Goal: Navigation & Orientation: Find specific page/section

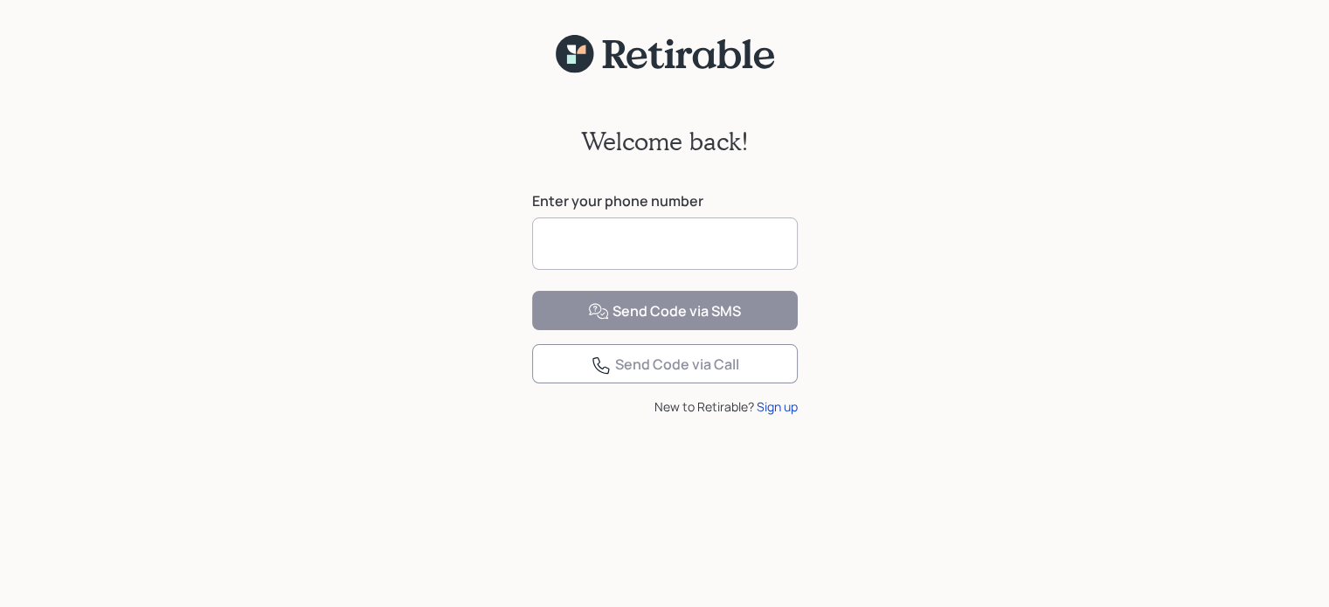
click at [763, 245] on input at bounding box center [665, 244] width 266 height 52
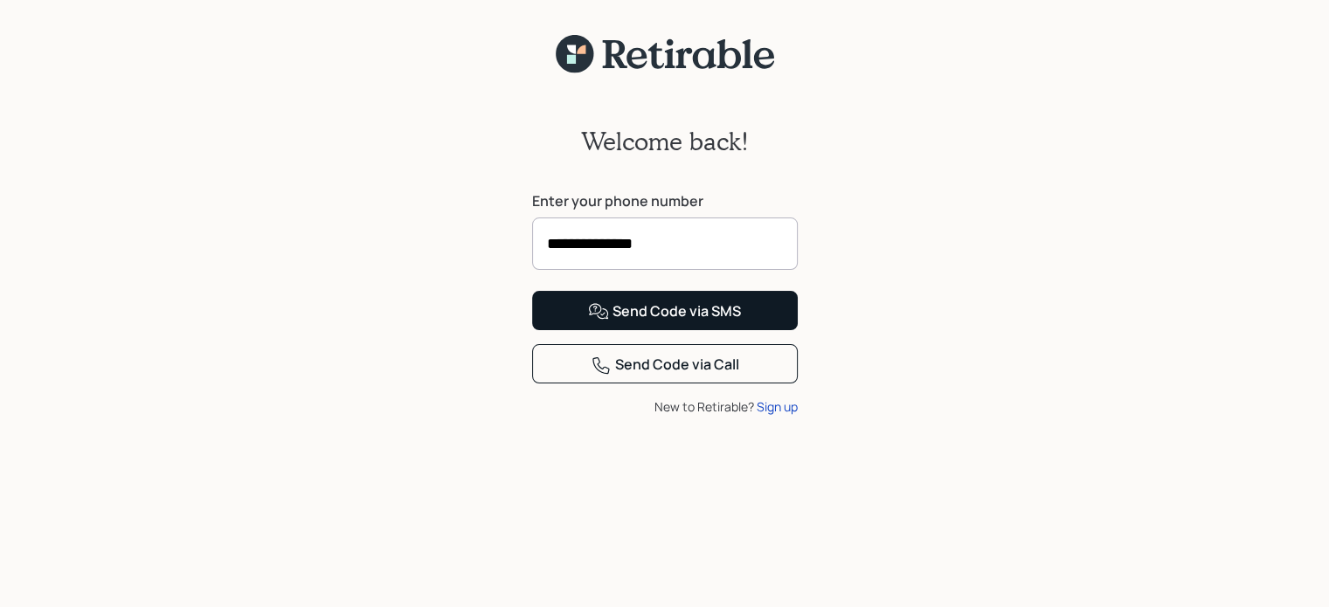
type input "**********"
click at [663, 322] on div "Send Code via SMS" at bounding box center [664, 311] width 153 height 21
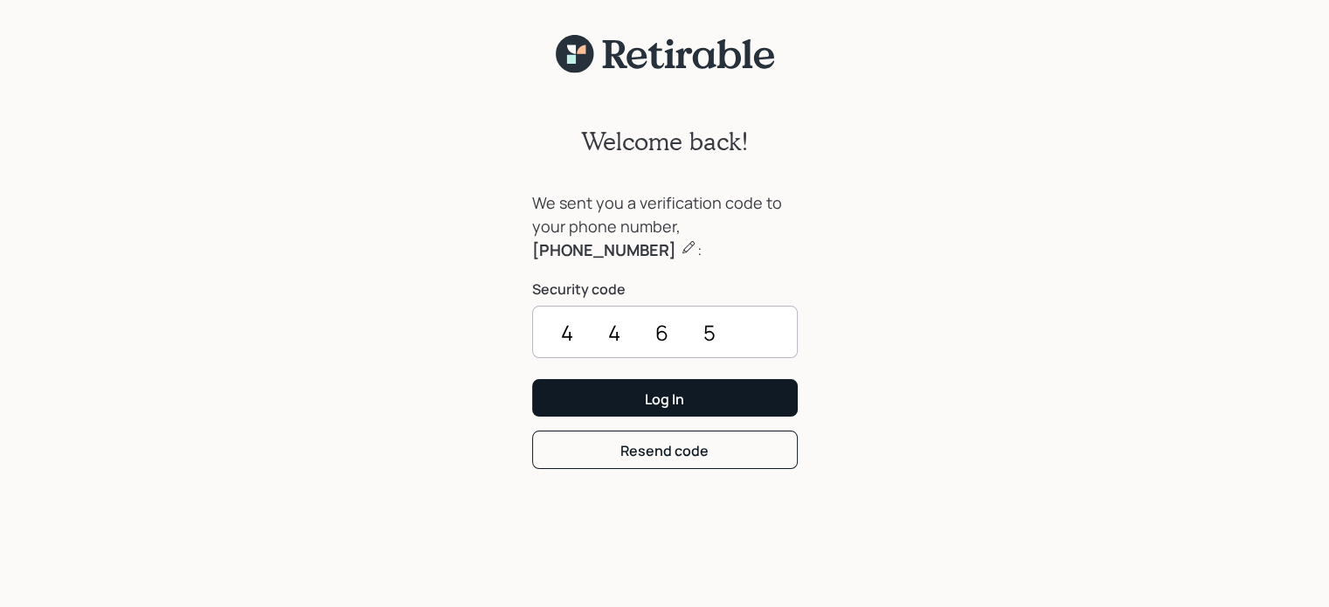
type input "4465"
click at [651, 416] on button "Log In" at bounding box center [665, 398] width 266 height 38
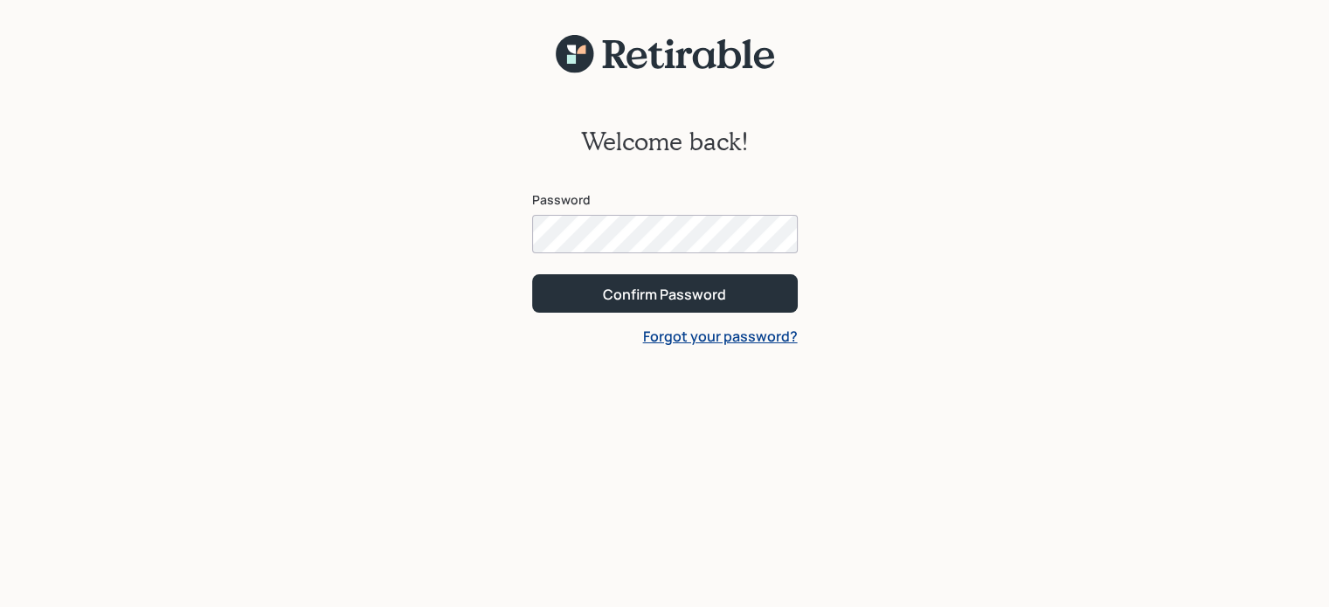
click at [729, 312] on form "Password Confirm Password Forgot your password?" at bounding box center [665, 268] width 266 height 155
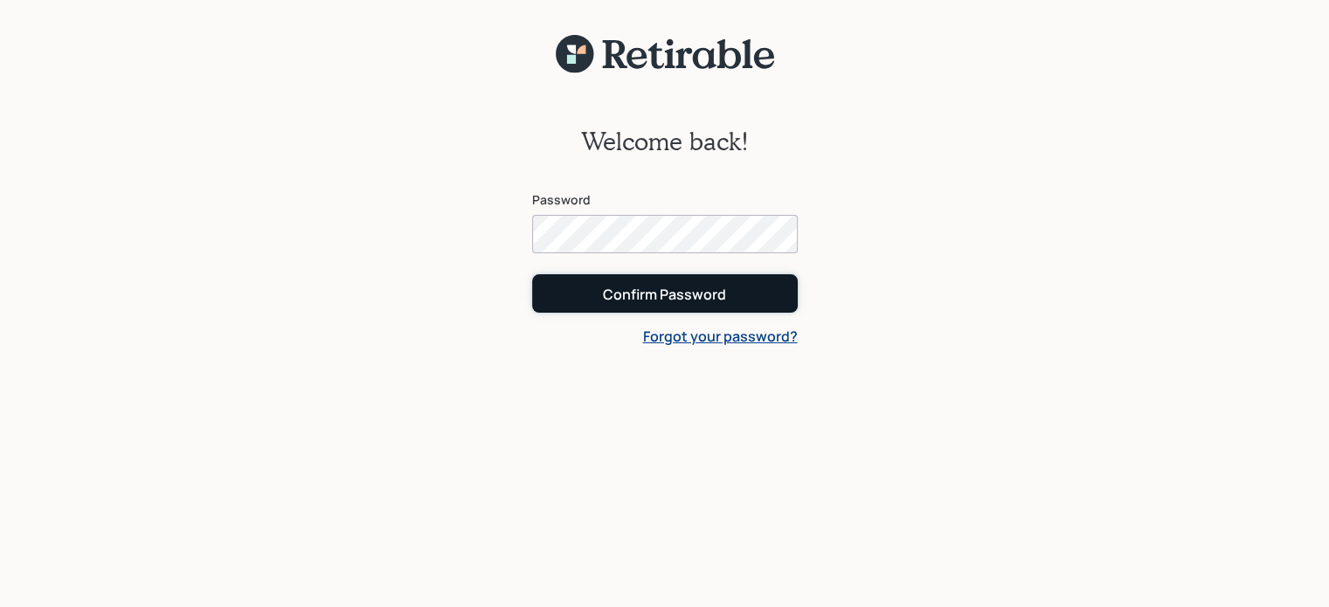
click at [692, 293] on div "Confirm Password" at bounding box center [664, 294] width 123 height 19
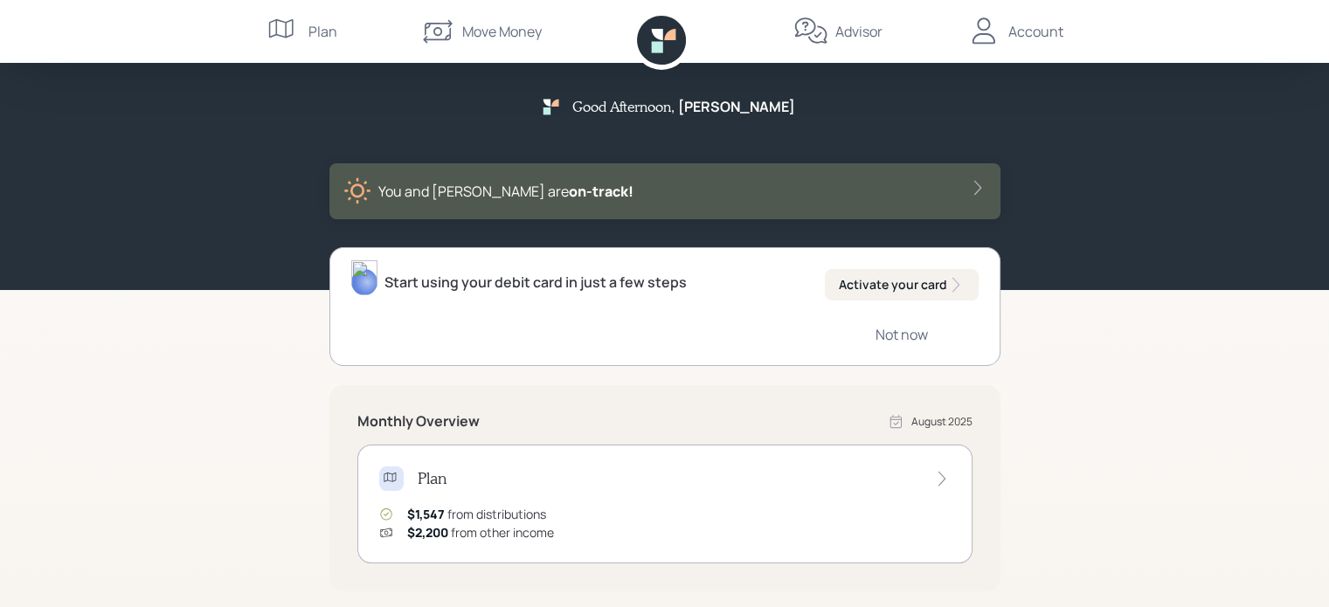
click at [311, 36] on div "Plan" at bounding box center [322, 31] width 29 height 21
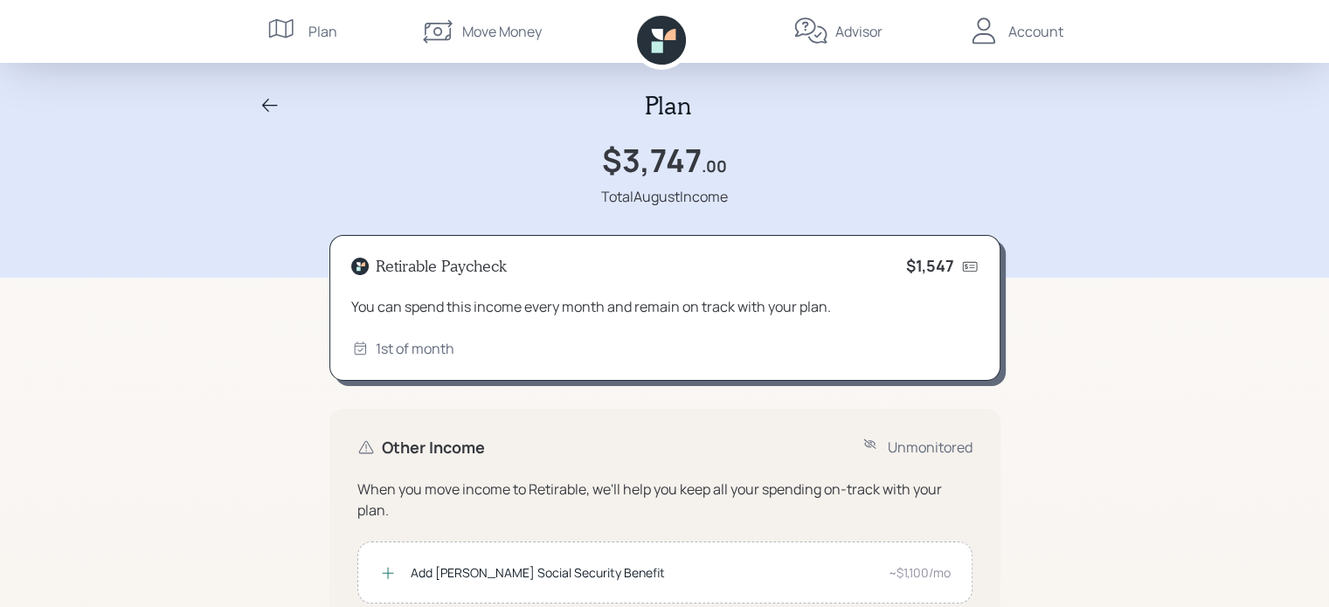
click at [497, 33] on div "Move Money" at bounding box center [501, 31] width 79 height 21
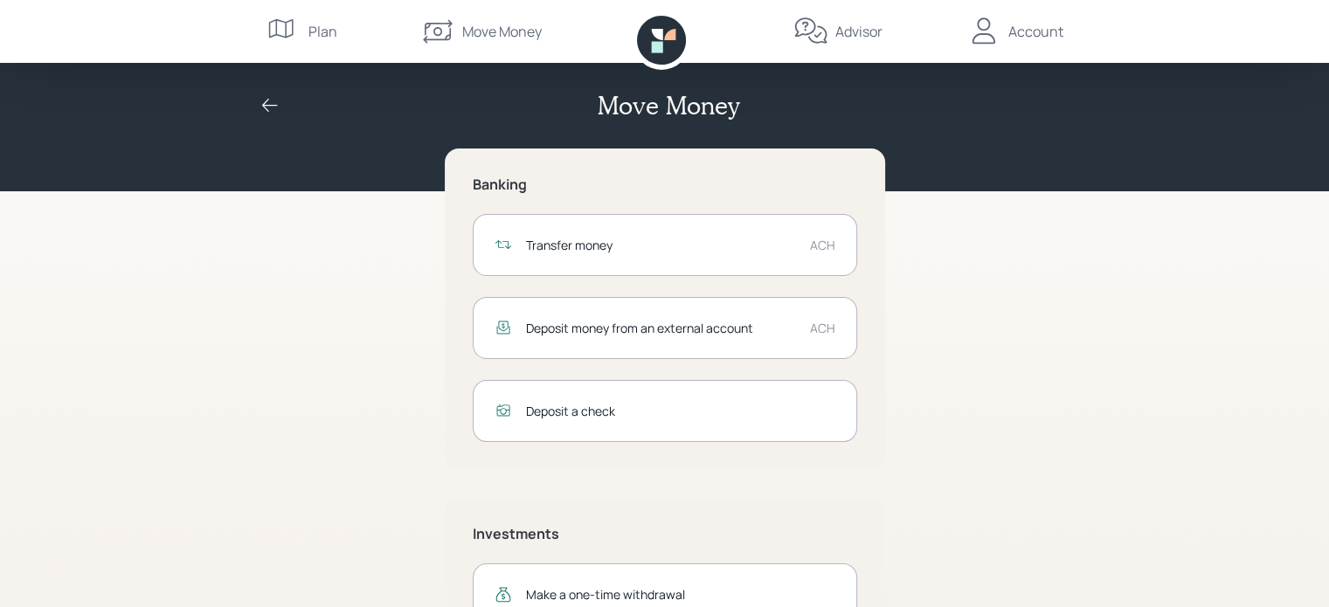
click at [849, 34] on div "Advisor" at bounding box center [858, 31] width 47 height 21
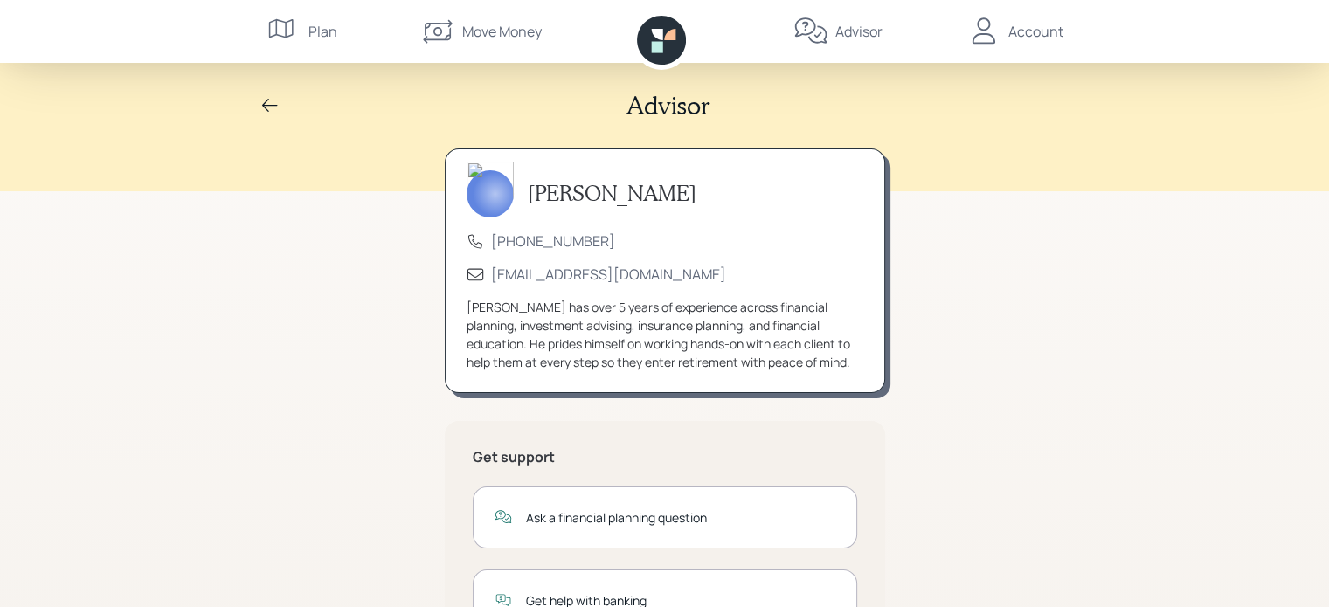
click at [1034, 34] on div "Account" at bounding box center [1035, 31] width 55 height 21
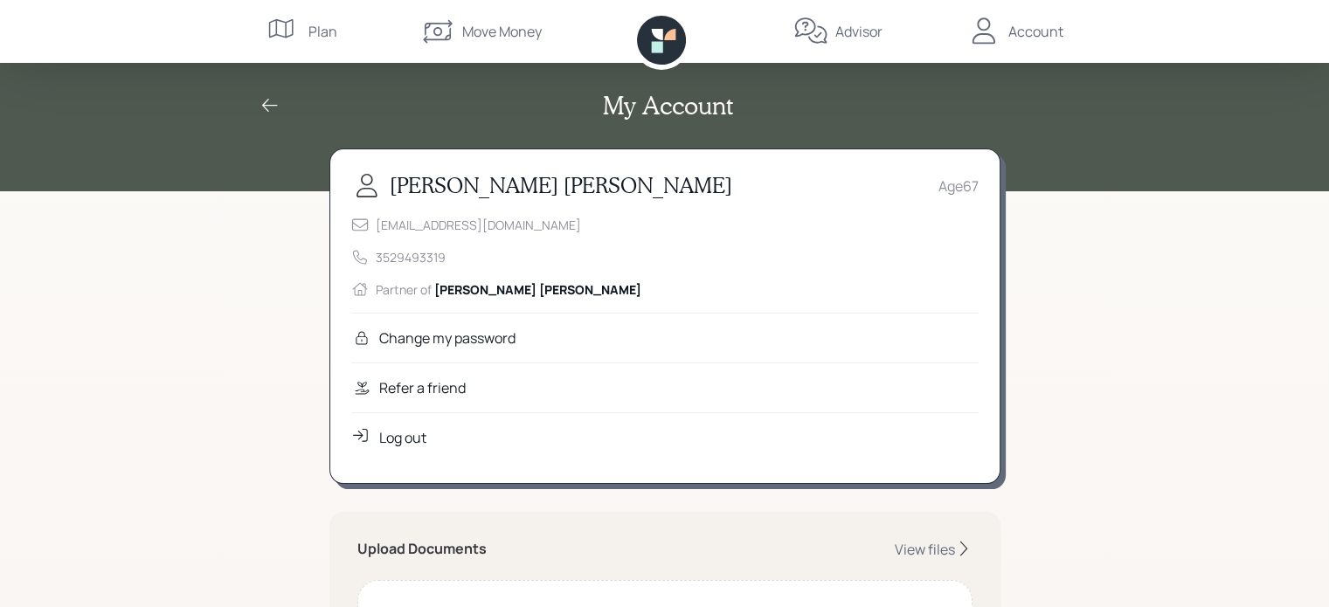
click at [420, 439] on div "Log out" at bounding box center [402, 437] width 47 height 21
